Goal: Go to known website: Access a specific website the user already knows

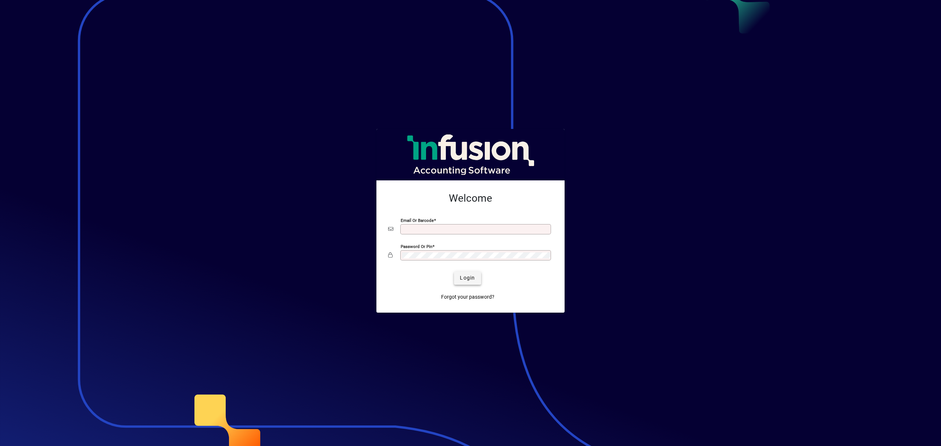
type input "**********"
click at [466, 278] on span "Login" at bounding box center [467, 278] width 15 height 8
